Goal: Task Accomplishment & Management: Manage account settings

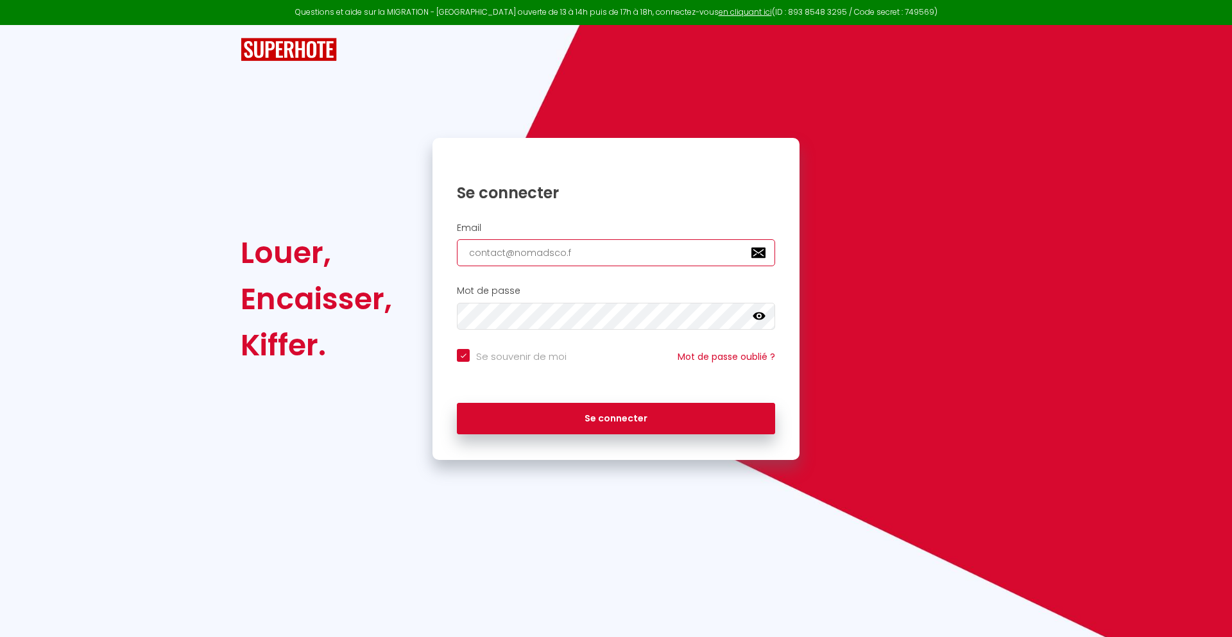
type input "[EMAIL_ADDRESS][DOMAIN_NAME]"
checkbox input "true"
type input "[EMAIL_ADDRESS][DOMAIN_NAME]"
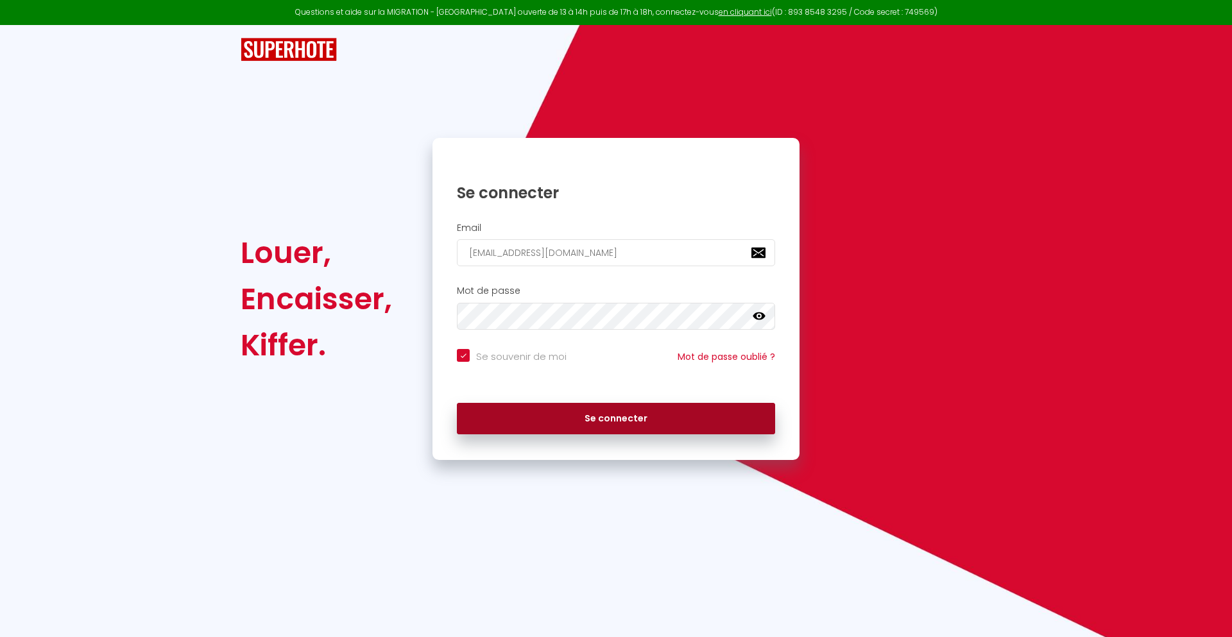
click at [616, 418] on button "Se connecter" at bounding box center [616, 419] width 318 height 32
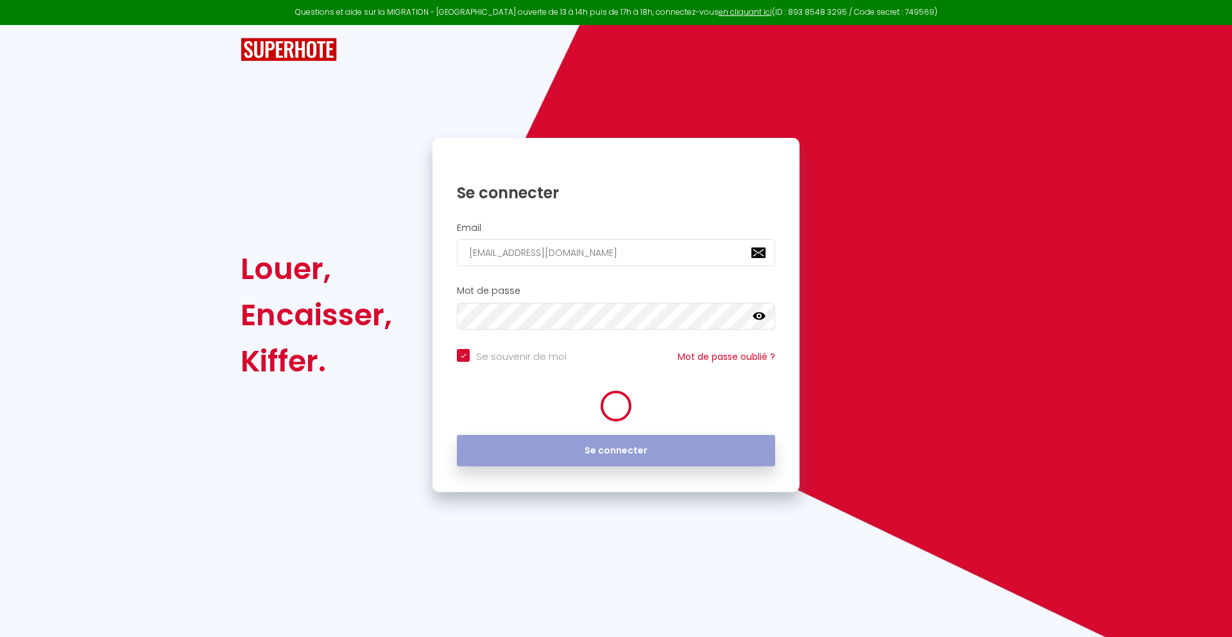
checkbox input "true"
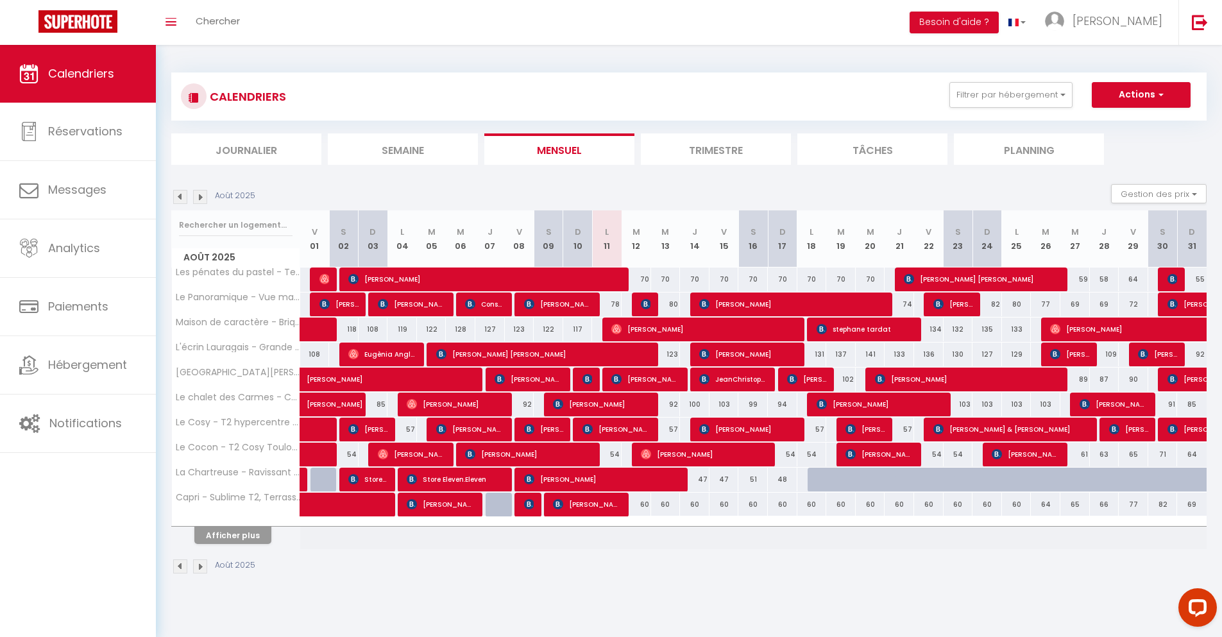
click at [246, 149] on li "Journalier" at bounding box center [246, 148] width 150 height 31
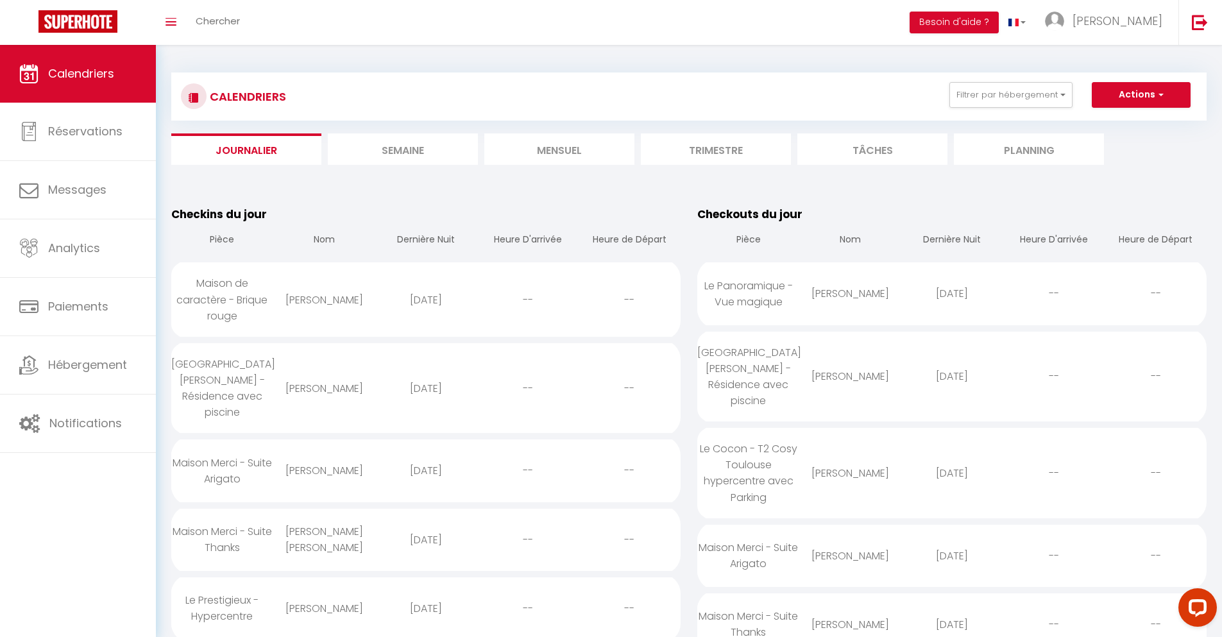
scroll to position [902, 0]
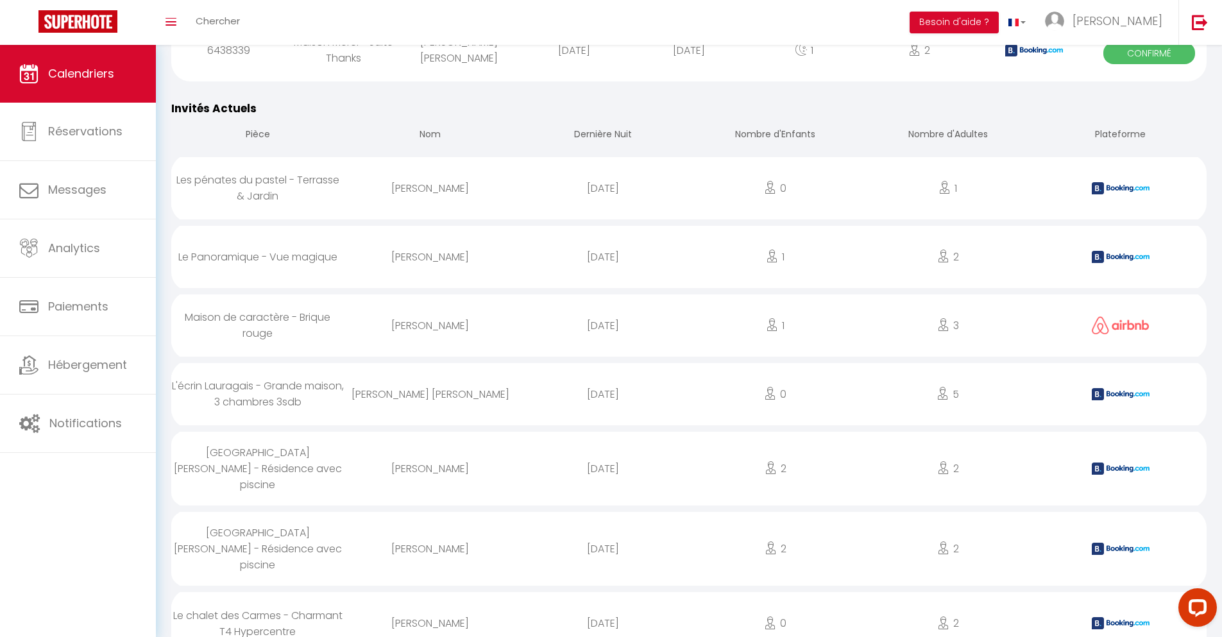
select select "0"
select select "1"
select select
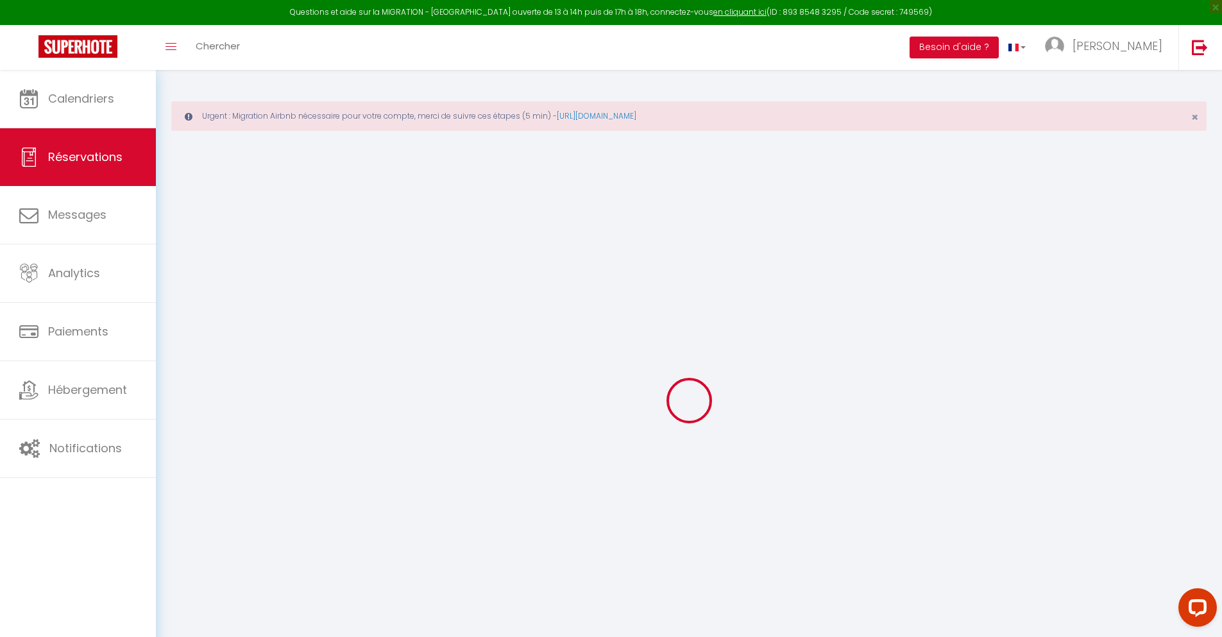
select select
checkbox input "false"
type textarea "** THIS RESERVATION HAS BEEN PRE-PAID ** BOOKING NOTE : Payment charge is EUR 1…"
type input "30"
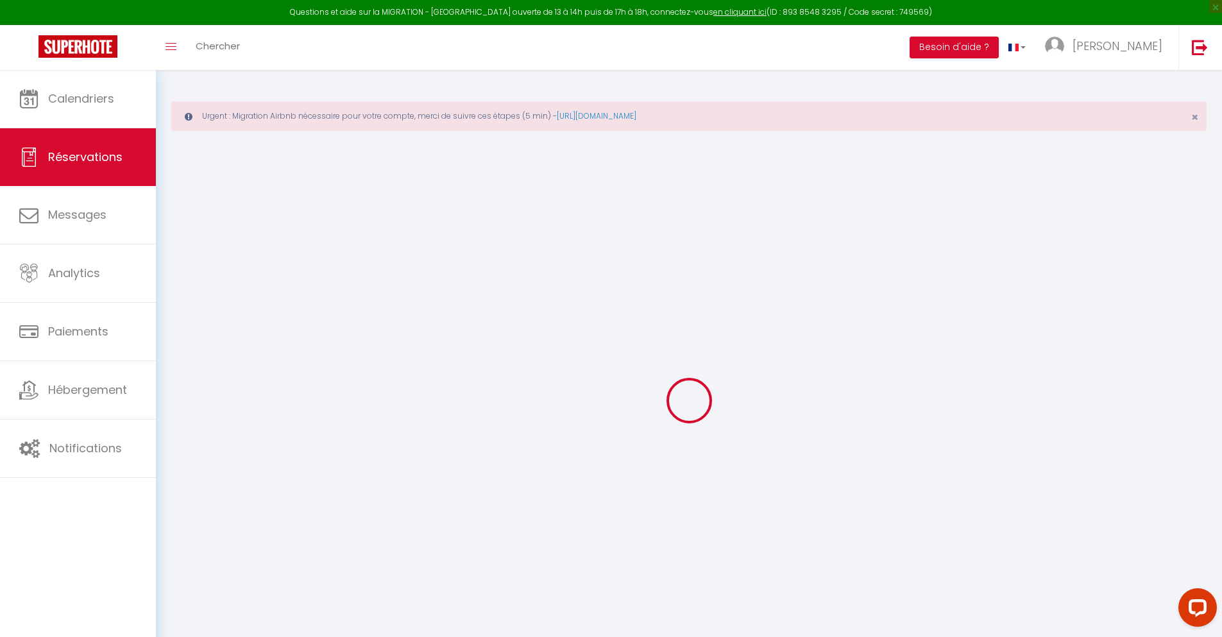
type input "3.08"
select select
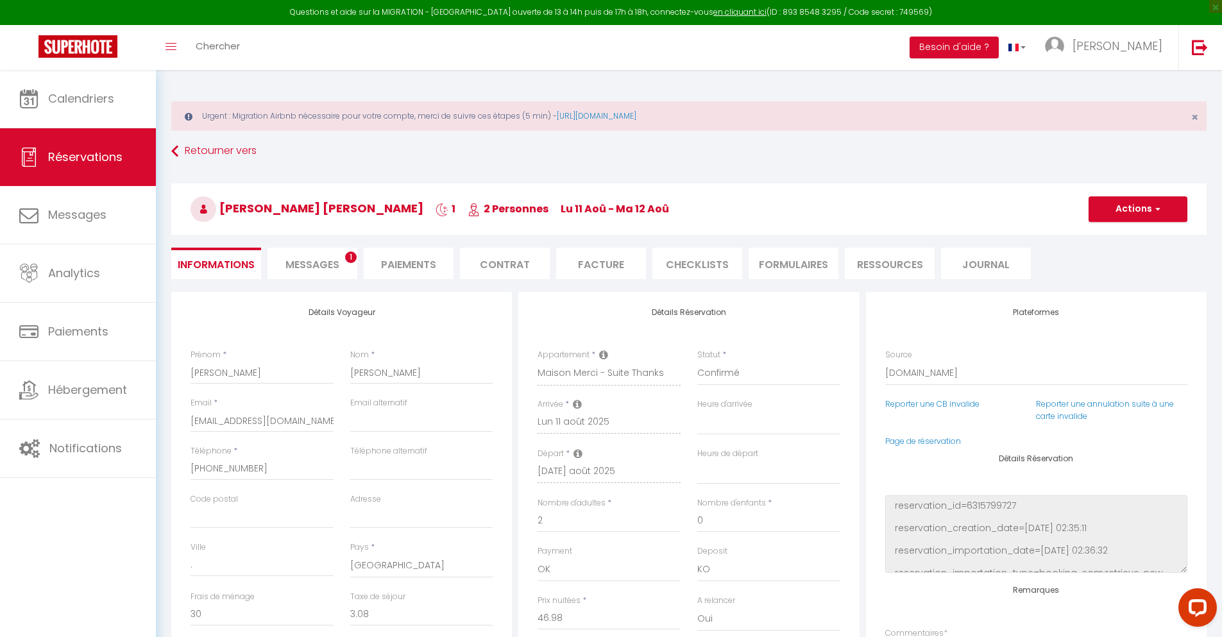
checkbox input "false"
select select
